Goal: Information Seeking & Learning: Learn about a topic

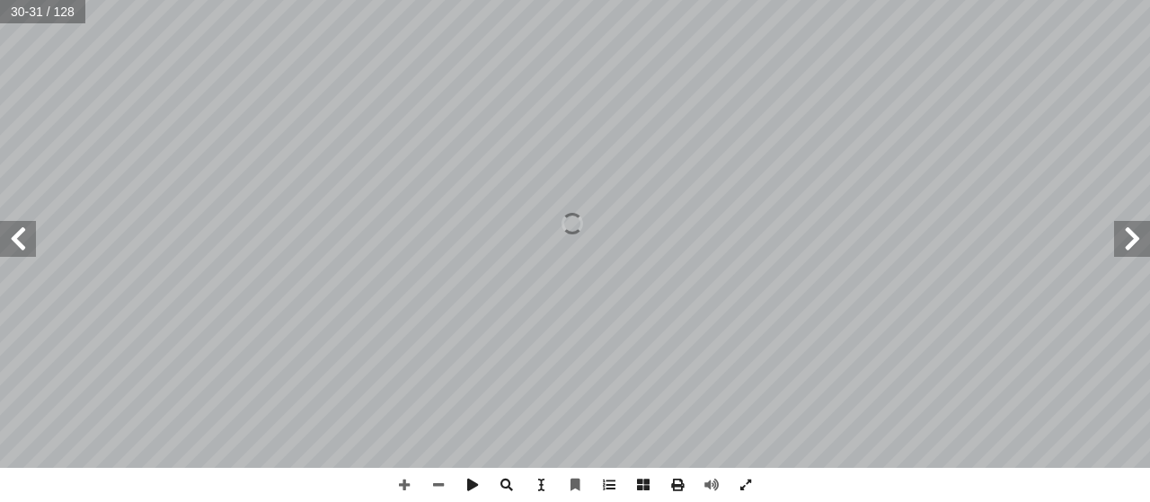
click at [12, 244] on span at bounding box center [18, 239] width 36 height 36
click at [410, 485] on span at bounding box center [404, 485] width 34 height 34
click at [671, 480] on div "٢٨ ُ ة َ راء ِ الق ها ِ ب َ قام أ ا تي َّ ال َ ة َ دين َ ها الم َ ن ْ و َ ؛ ك َ…" at bounding box center [575, 251] width 1150 height 502
click at [909, 0] on html "الصفحة الرئيسية الصف الأول الصف الثاني الصف الثالث الصف الرابع الصف الخامس الصف…" at bounding box center [575, 82] width 1150 height 164
click at [916, 0] on html "الصفحة الرئيسية الصف الأول الصف الثاني الصف الثالث الصف الرابع الصف الخامس الصف…" at bounding box center [575, 82] width 1150 height 164
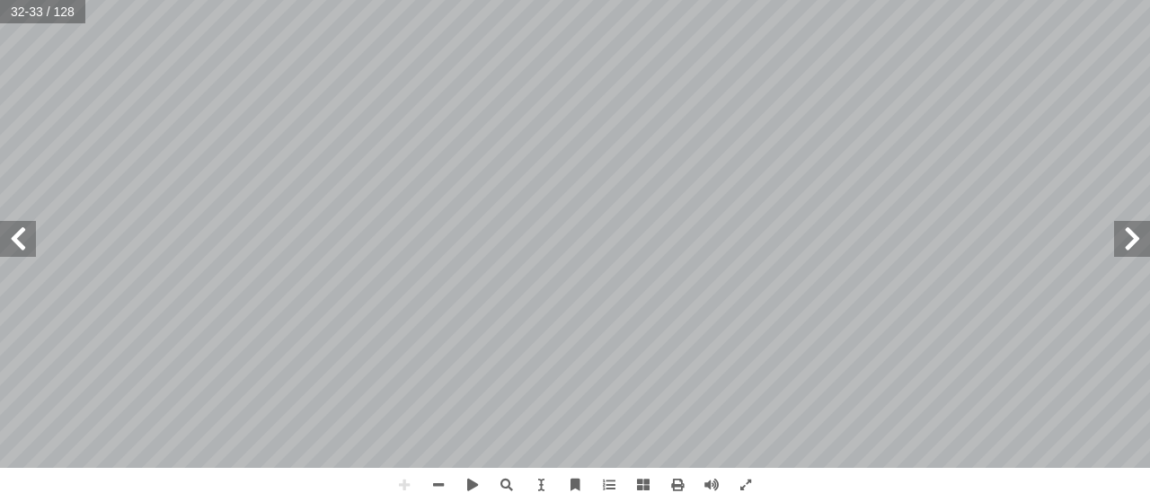
click at [1122, 229] on span at bounding box center [1133, 239] width 36 height 36
click at [31, 255] on span at bounding box center [18, 239] width 36 height 36
click at [30, 255] on span at bounding box center [18, 239] width 36 height 36
click at [1123, 242] on span at bounding box center [1133, 239] width 36 height 36
click at [26, 245] on span at bounding box center [18, 239] width 36 height 36
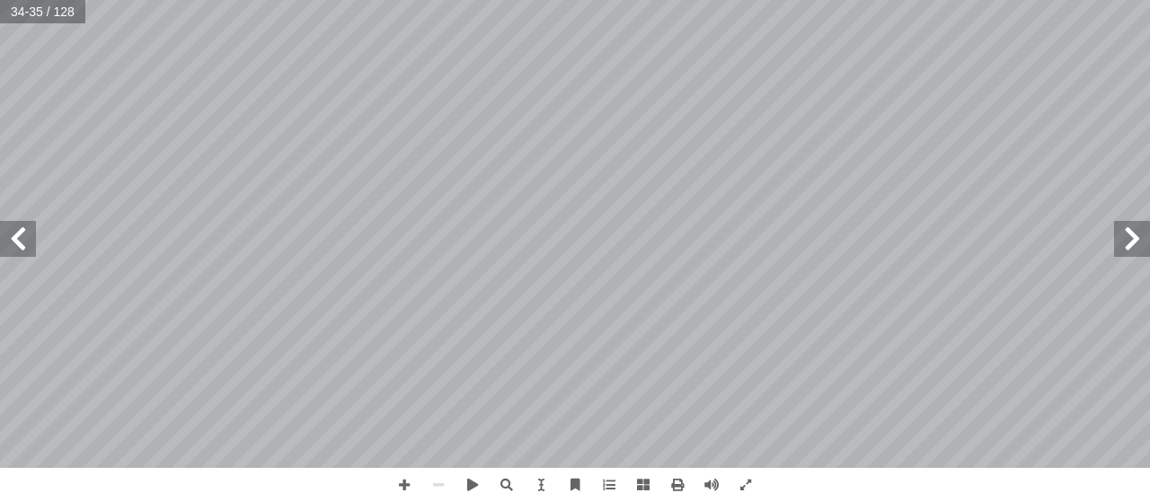
click at [1122, 242] on span at bounding box center [1133, 239] width 36 height 36
click at [579, 0] on html "الصفحة الرئيسية الصف الأول الصف الثاني الصف الثالث الصف الرابع الصف الخامس الصف…" at bounding box center [575, 82] width 1150 height 164
click at [907, 0] on html "الصفحة الرئيسية الصف الأول الصف الثاني الصف الثالث الصف الرابع الصف الخامس الصف…" at bounding box center [575, 82] width 1150 height 164
click at [460, 0] on html "الصفحة الرئيسية الصف الأول الصف الثاني الصف الثالث الصف الرابع الصف الخامس الصف…" at bounding box center [575, 82] width 1150 height 164
click at [427, 0] on html "الصفحة الرئيسية الصف الأول الصف الثاني الصف الثالث الصف الرابع الصف الخامس الصف…" at bounding box center [575, 82] width 1150 height 164
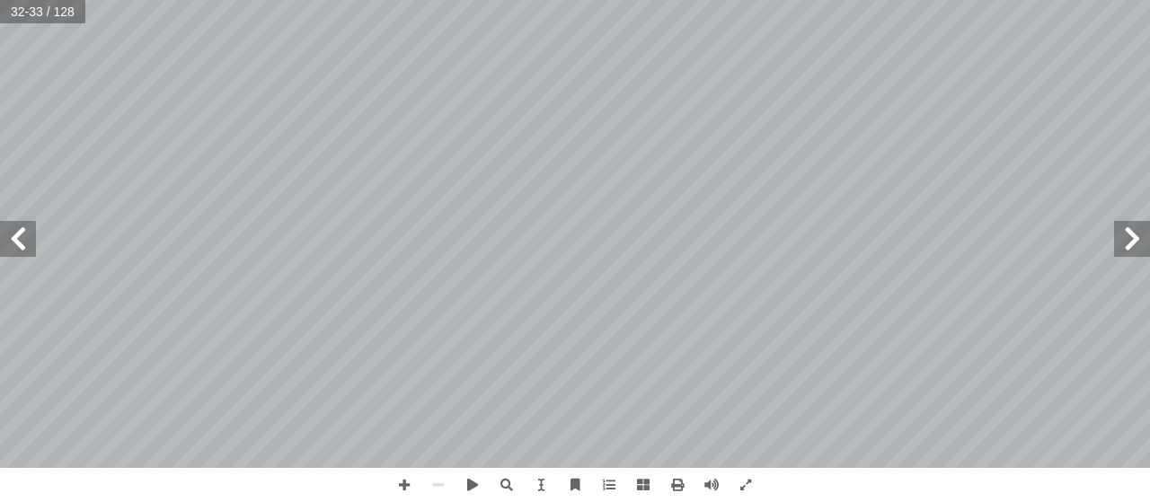
click at [1150, 164] on html "الصفحة الرئيسية الصف الأول الصف الثاني الصف الثالث الصف الرابع الصف الخامس الصف…" at bounding box center [575, 82] width 1150 height 164
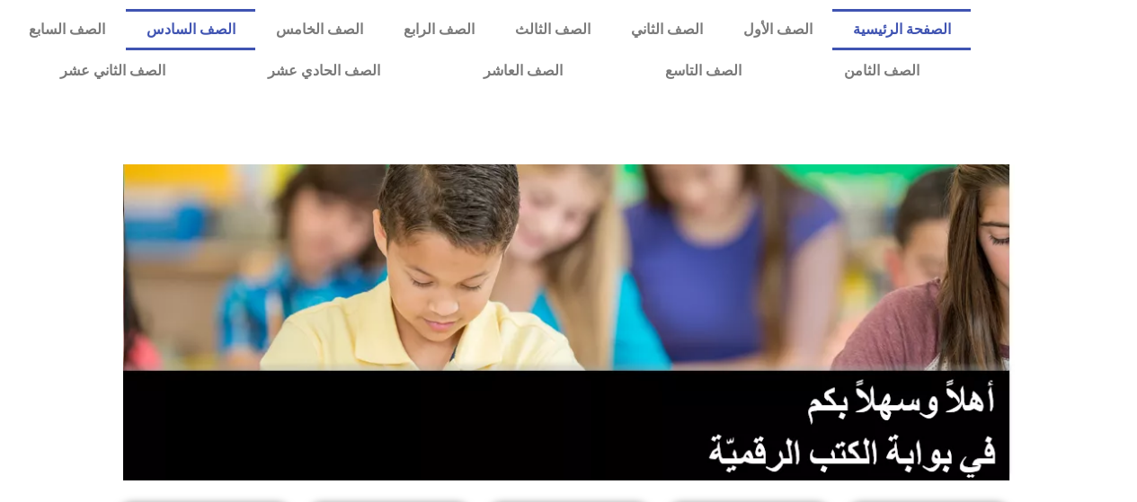
click at [255, 34] on link "الصف السادس" at bounding box center [190, 29] width 129 height 41
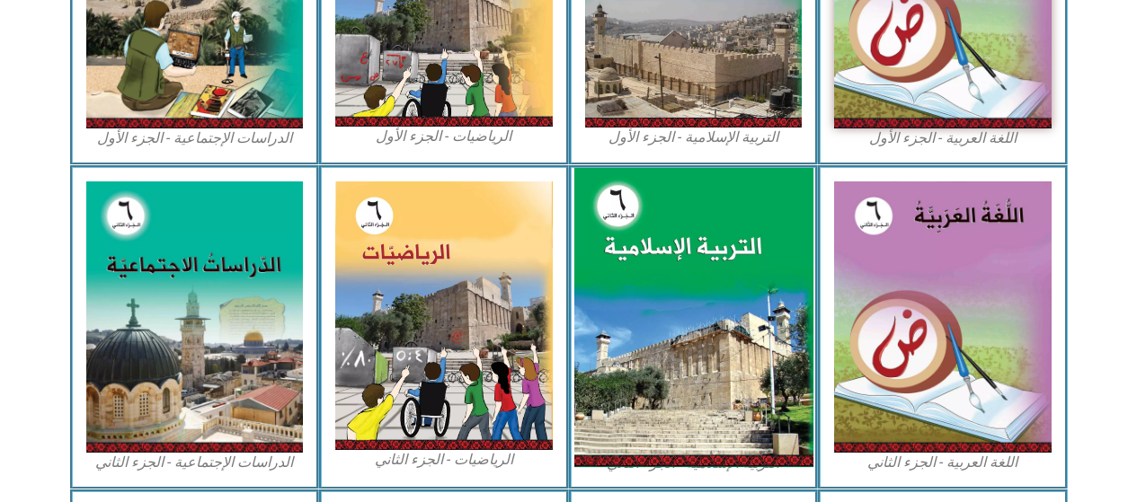
scroll to position [539, 0]
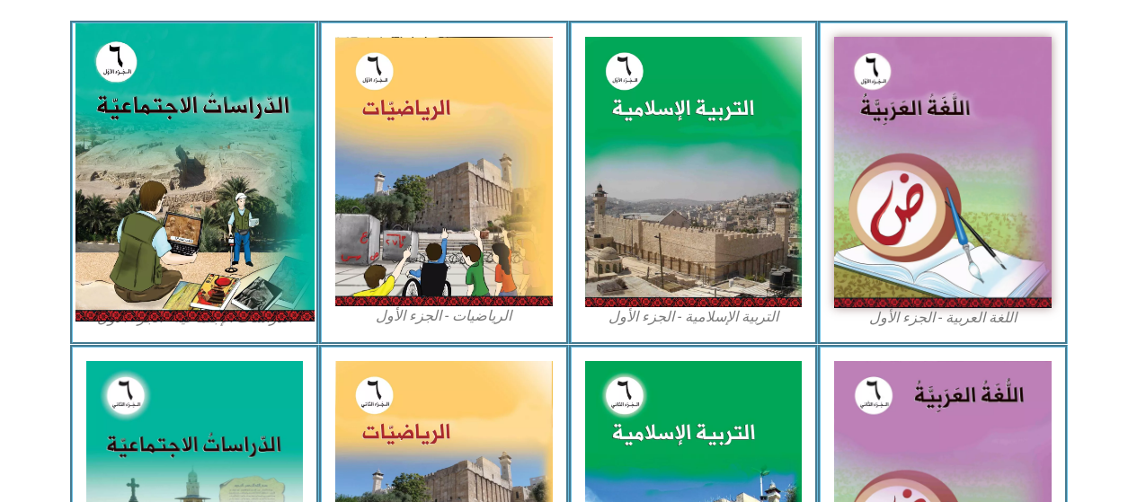
click at [245, 204] on img at bounding box center [194, 172] width 239 height 298
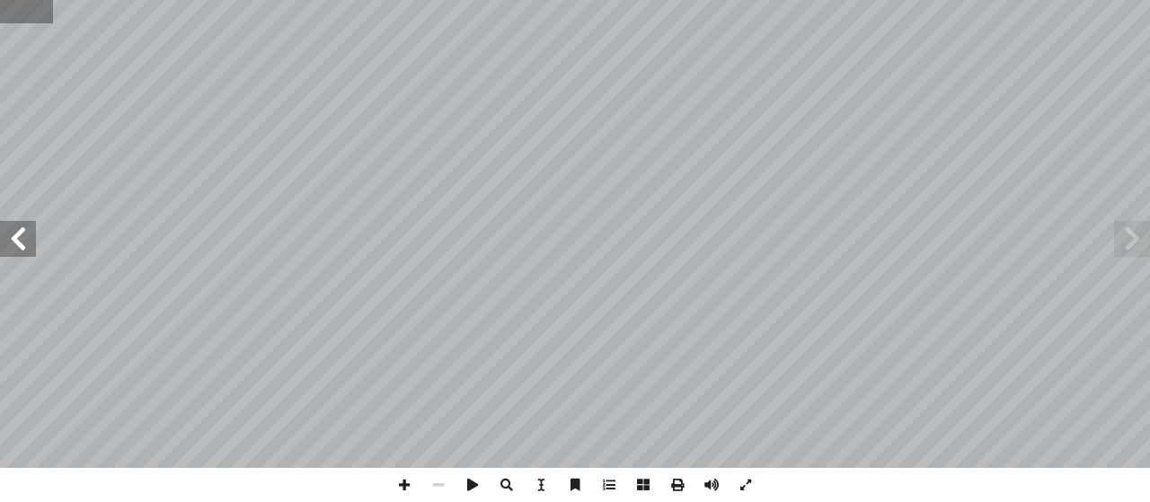
click at [14, 13] on input "text" at bounding box center [26, 11] width 53 height 23
type input "**"
drag, startPoint x: 436, startPoint y: 481, endPoint x: 467, endPoint y: 470, distance: 33.3
click at [439, 480] on span at bounding box center [439, 485] width 34 height 34
click at [22, 234] on span at bounding box center [18, 239] width 36 height 36
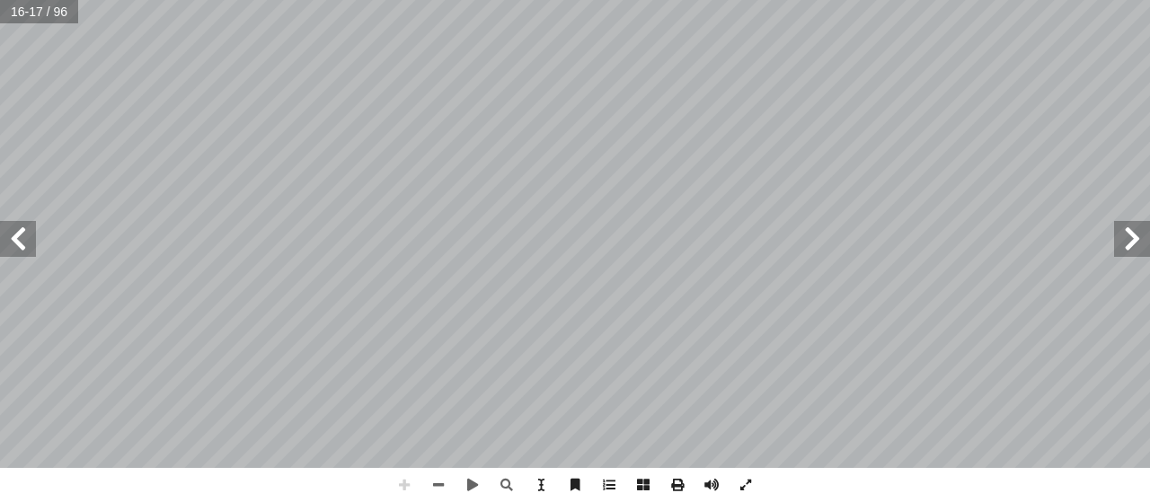
click at [1123, 248] on span at bounding box center [1133, 239] width 36 height 36
click at [9, 236] on span at bounding box center [18, 239] width 36 height 36
click at [1124, 231] on span at bounding box center [1133, 239] width 36 height 36
click at [17, 234] on span at bounding box center [18, 239] width 36 height 36
click at [1141, 235] on span at bounding box center [1133, 239] width 36 height 36
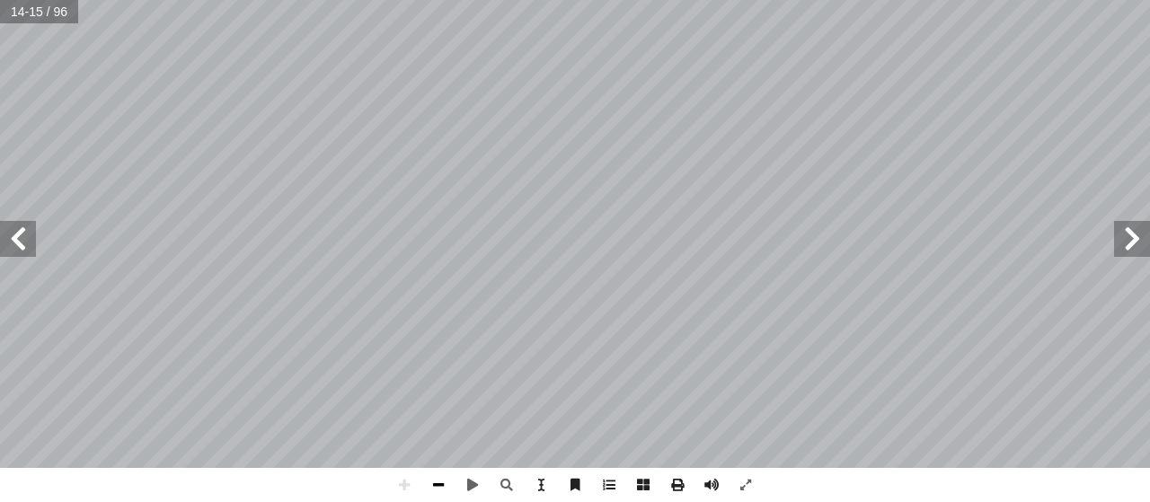
click at [437, 482] on span at bounding box center [439, 485] width 34 height 34
click at [31, 228] on span at bounding box center [18, 239] width 36 height 36
click at [399, 486] on span at bounding box center [404, 485] width 34 height 34
click at [26, 255] on div "12 نا: ْ م َّ ل َ ع َ ت ُ ن ْ ح َ ن ٍ ة َّ ي ِ بيع َ ط َ ر ِ واه َ ظ ْ ن ِ ها م…" at bounding box center [575, 234] width 1150 height 468
click at [31, 248] on div "12 نا: ْ م َّ ل َ ع َ ت ُ ن ْ ح َ ن ٍ ة َّ ي ِ بيع َ ط َ ر ِ واه َ ظ ْ ن ِ ها م…" at bounding box center [575, 234] width 1150 height 468
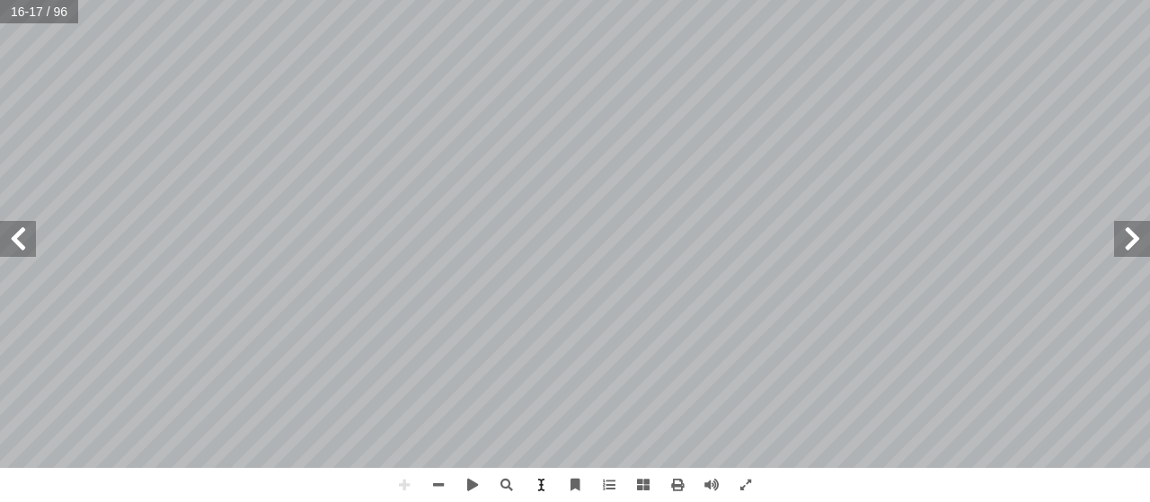
click at [0, 238] on span at bounding box center [18, 239] width 36 height 36
click at [1139, 249] on span at bounding box center [1133, 239] width 36 height 36
click at [797, 0] on html "الصفحة الرئيسية الصف الأول الصف الثاني الصف الثالث الصف الرابع الصف الخامس الصف…" at bounding box center [575, 82] width 1150 height 164
click at [948, 0] on html "الصفحة الرئيسية الصف الأول الصف الثاني الصف الثالث الصف الرابع الصف الخامس الصف…" at bounding box center [575, 82] width 1150 height 164
click at [681, 0] on html "الصفحة الرئيسية الصف الأول الصف الثاني الصف الثالث الصف الرابع الصف الخامس الصف…" at bounding box center [575, 82] width 1150 height 164
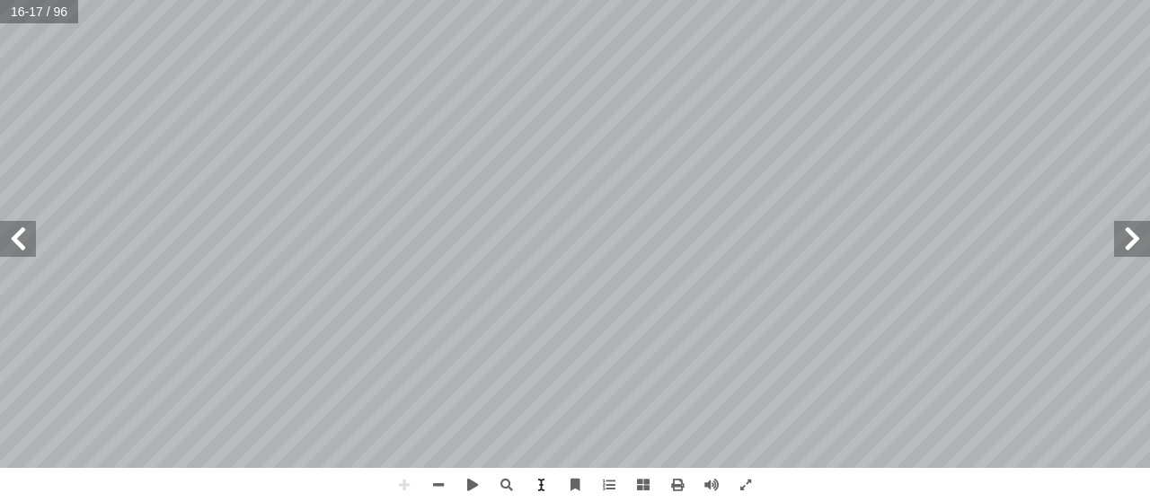
click at [24, 237] on span at bounding box center [18, 239] width 36 height 36
click at [706, 0] on html "الصفحة الرئيسية الصف الأول الصف الثاني الصف الثالث الصف الرابع الصف الخامس الصف…" at bounding box center [575, 82] width 1150 height 164
click at [697, 0] on html "الصفحة الرئيسية الصف الأول الصف الثاني الصف الثالث الصف الرابع الصف الخامس الصف…" at bounding box center [575, 82] width 1150 height 164
click at [683, 0] on html "الصفحة الرئيسية الصف الأول الصف الثاني الصف الثالث الصف الرابع الصف الخامس الصف…" at bounding box center [575, 82] width 1150 height 164
click at [689, 0] on html "الصفحة الرئيسية الصف الأول الصف الثاني الصف الثالث الصف الرابع الصف الخامس الصف…" at bounding box center [575, 82] width 1150 height 164
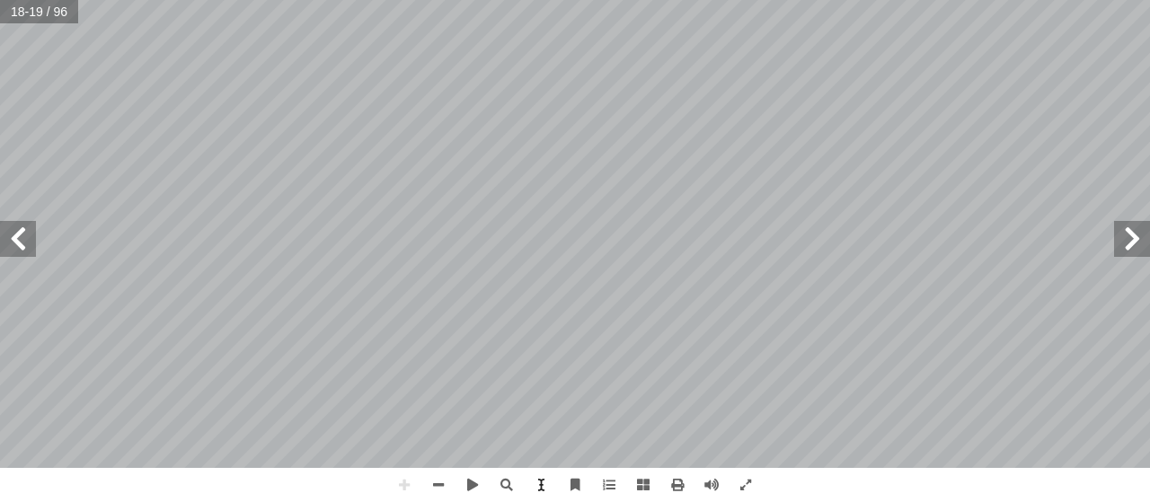
click at [665, 0] on html "الصفحة الرئيسية الصف الأول الصف الثاني الصف الثالث الصف الرابع الصف الخامس الصف…" at bounding box center [575, 82] width 1150 height 164
click at [682, 0] on html "الصفحة الرئيسية الصف الأول الصف الثاني الصف الثالث الصف الرابع الصف الخامس الصف…" at bounding box center [575, 82] width 1150 height 164
click at [684, 0] on html "الصفحة الرئيسية الصف الأول الصف الثاني الصف الثالث الصف الرابع الصف الخامس الصف…" at bounding box center [575, 82] width 1150 height 164
